Goal: Navigation & Orientation: Find specific page/section

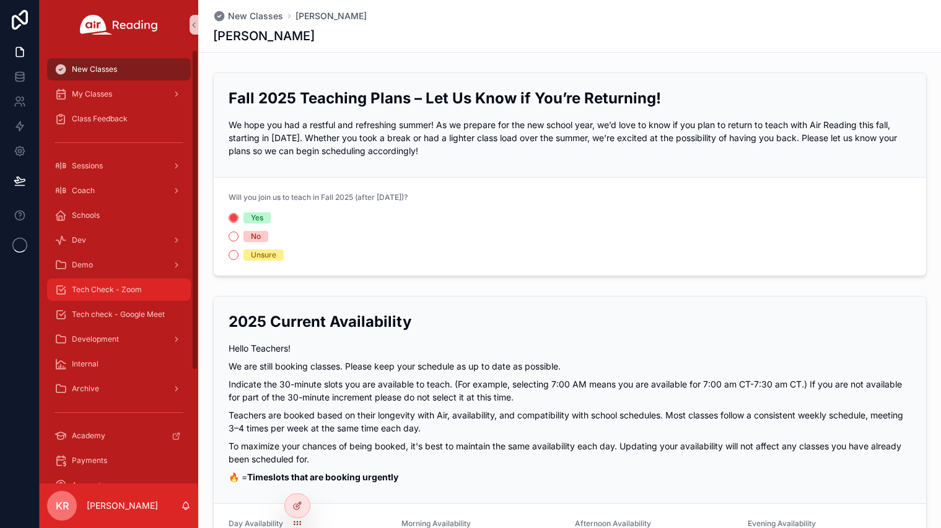
click at [104, 290] on span "Tech Check - Zoom" at bounding box center [107, 290] width 70 height 10
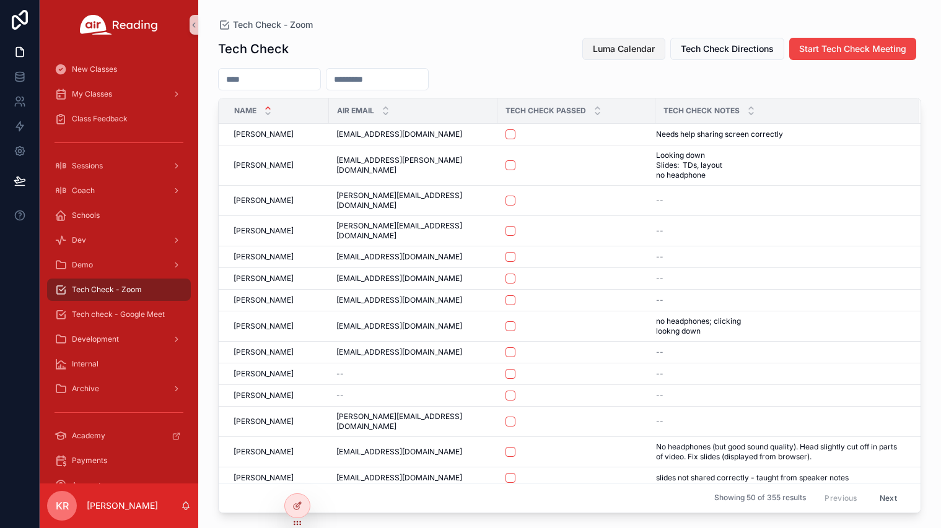
click at [618, 43] on span "Luma Calendar" at bounding box center [624, 49] width 62 height 12
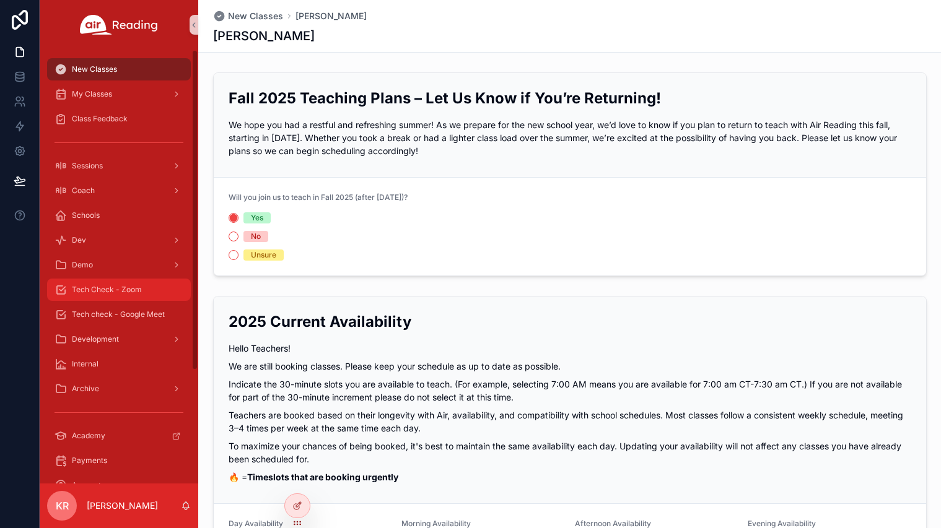
click at [102, 294] on span "Tech Check - Zoom" at bounding box center [107, 290] width 70 height 10
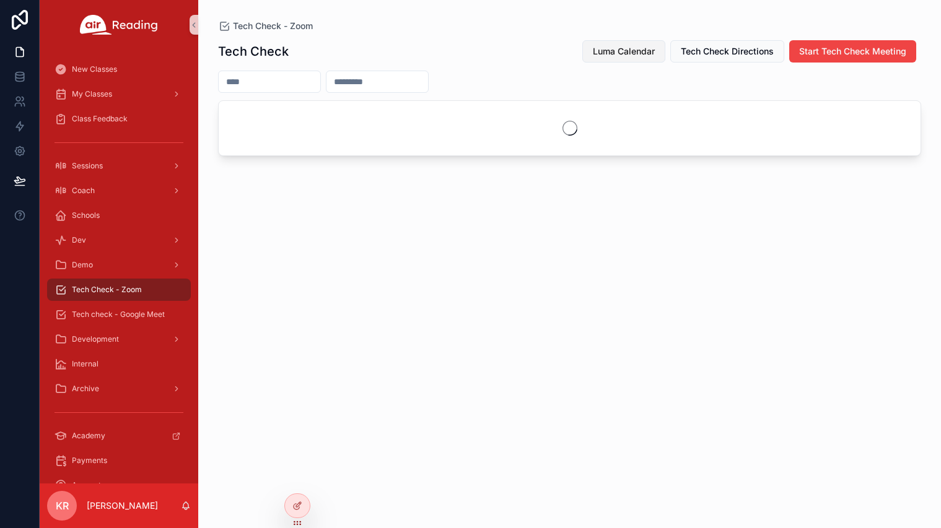
click at [627, 55] on span "Luma Calendar" at bounding box center [624, 51] width 62 height 12
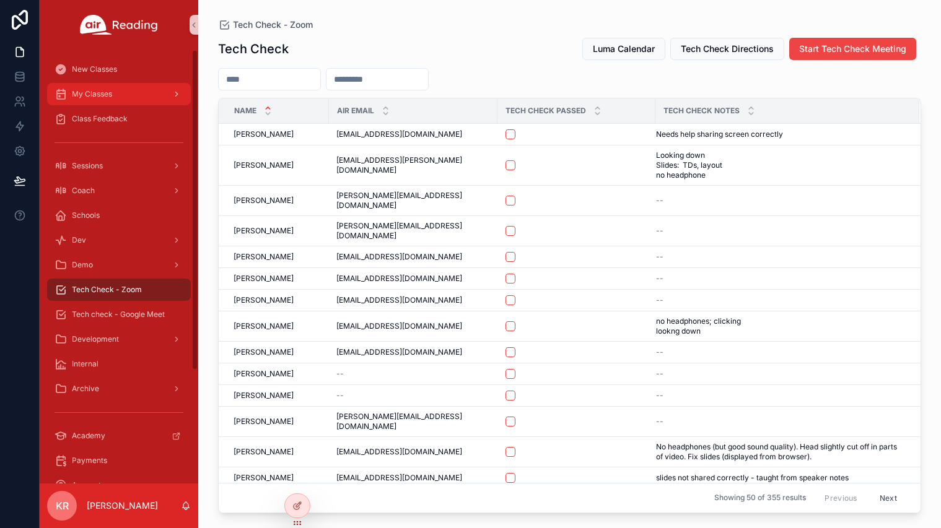
click at [110, 101] on div "My Classes" at bounding box center [119, 94] width 129 height 20
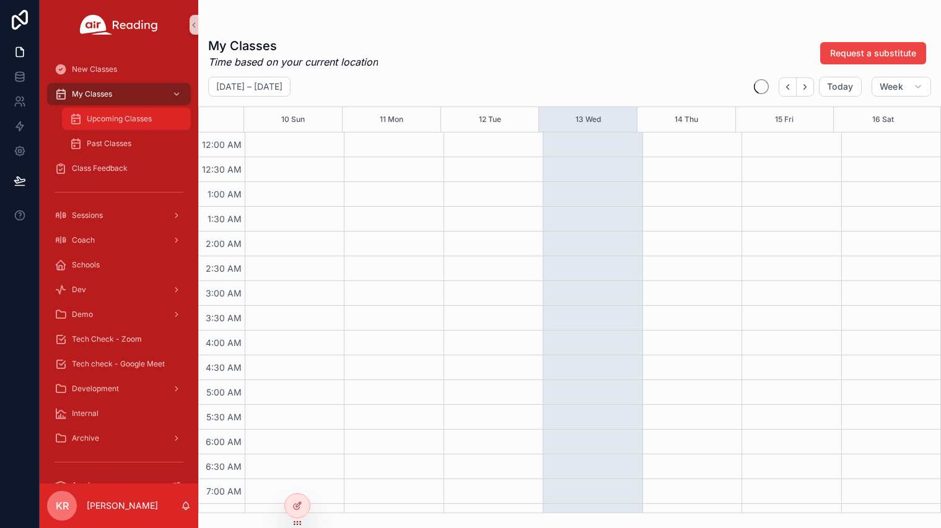
click at [112, 118] on span "Upcoming Classes" at bounding box center [119, 119] width 65 height 10
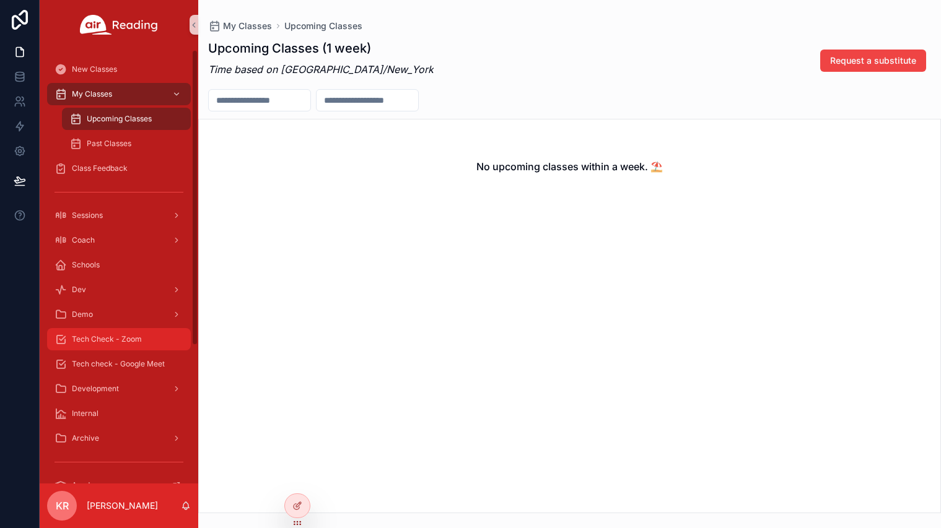
click at [137, 342] on span "Tech Check - Zoom" at bounding box center [107, 340] width 70 height 10
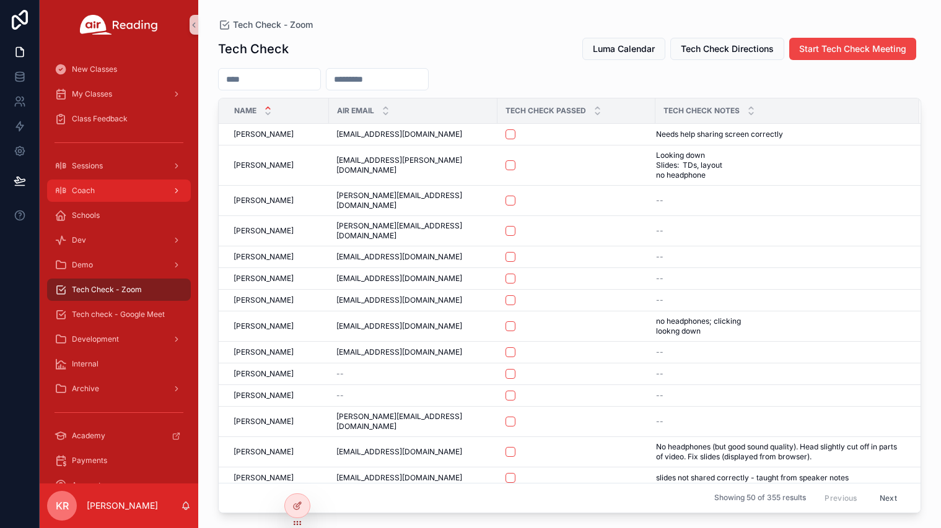
click at [90, 194] on span "Coach" at bounding box center [83, 191] width 23 height 10
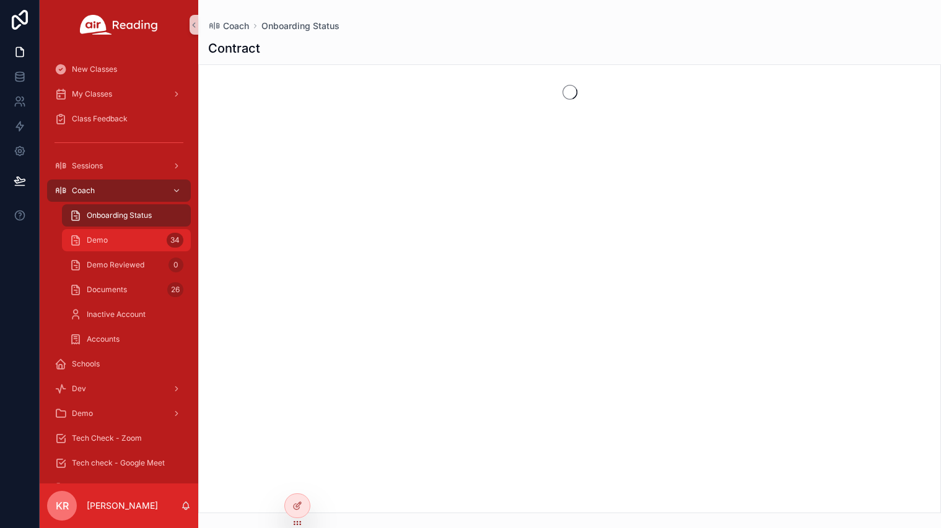
click at [121, 240] on div "Demo 34" at bounding box center [126, 240] width 114 height 20
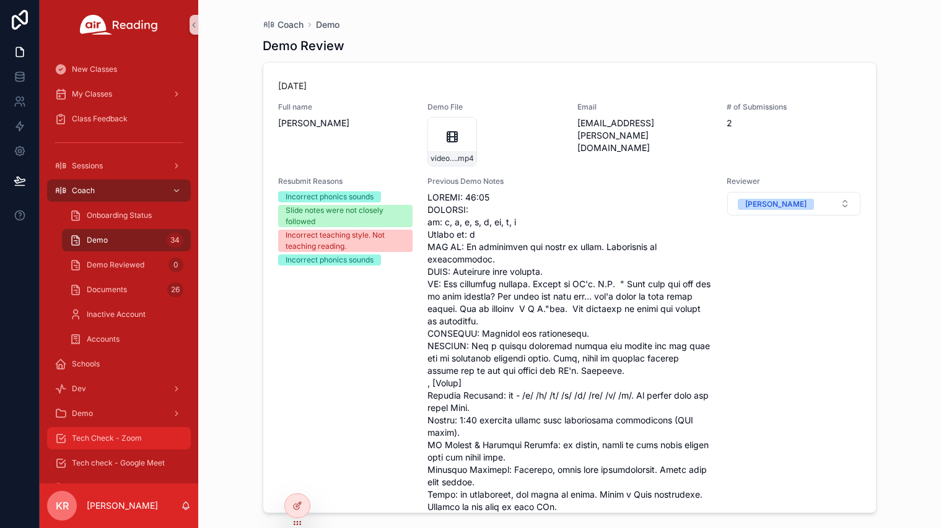
click at [141, 442] on span "Tech Check - Zoom" at bounding box center [107, 439] width 70 height 10
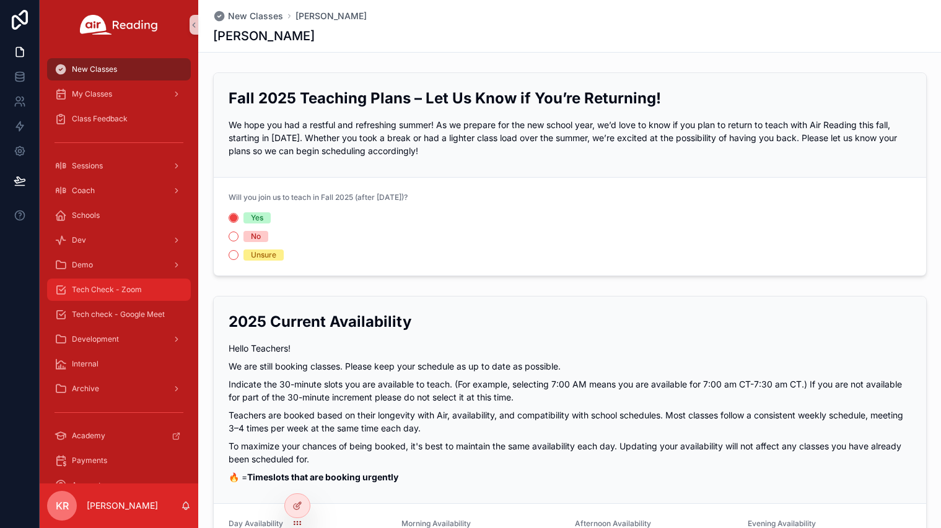
click at [113, 296] on div "Tech Check - Zoom" at bounding box center [119, 290] width 129 height 20
